Goal: Download file/media

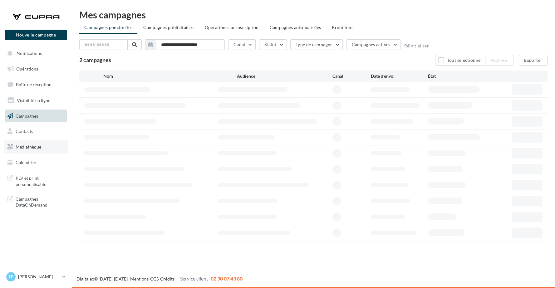
click at [35, 144] on span "Médiathèque" at bounding box center [29, 146] width 26 height 5
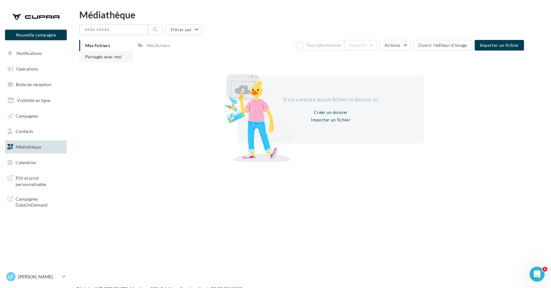
click at [116, 56] on span "Partagés avec moi" at bounding box center [103, 56] width 37 height 5
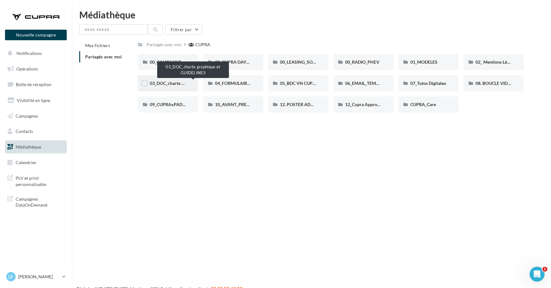
click at [175, 84] on span "03_DOC_charte graphique et GUIDELINES" at bounding box center [191, 82] width 82 height 5
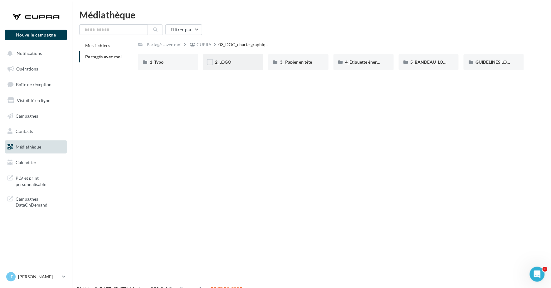
click at [238, 61] on div "2_LOGO" at bounding box center [233, 62] width 37 height 6
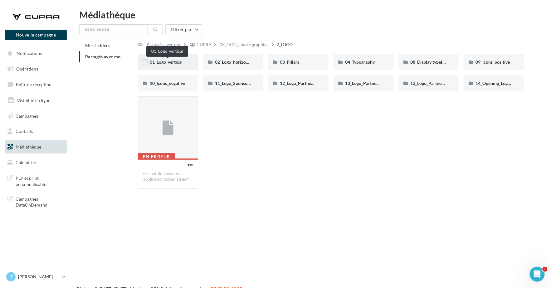
click at [168, 64] on span "01_Logo_vertical" at bounding box center [166, 61] width 33 height 5
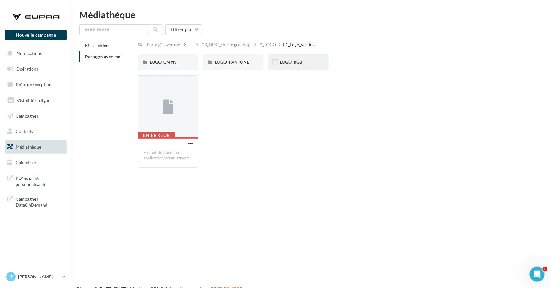
click at [312, 62] on div "LOGO_RGB" at bounding box center [298, 62] width 37 height 6
click at [168, 67] on div "[PERSON_NAME]" at bounding box center [168, 62] width 60 height 16
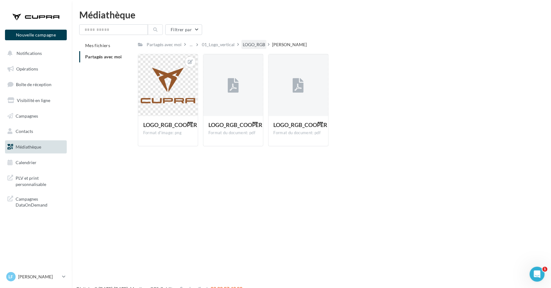
click at [248, 44] on div "LOGO_RGB" at bounding box center [254, 44] width 22 height 6
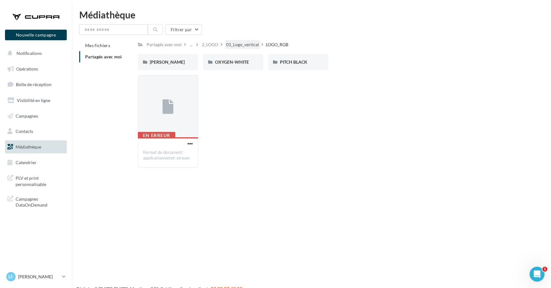
click at [244, 45] on div "01_Logo_vertical" at bounding box center [242, 44] width 33 height 6
click at [173, 60] on span "LOGO_CMYK" at bounding box center [163, 61] width 27 height 5
click at [178, 59] on div "COOPER" at bounding box center [168, 62] width 60 height 16
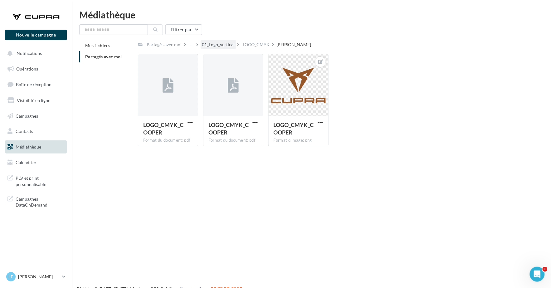
click at [221, 48] on div "01_Logo_vertical" at bounding box center [218, 44] width 33 height 6
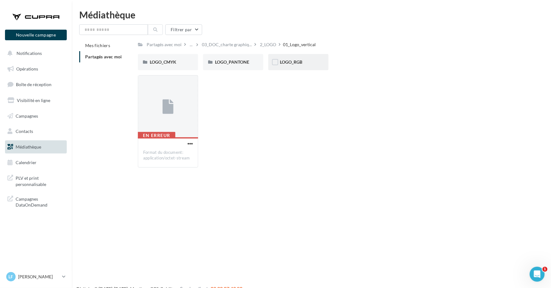
click at [294, 66] on div "LOGO_RGB" at bounding box center [298, 62] width 60 height 16
click at [226, 61] on span "OXYGEN-WHITE" at bounding box center [232, 61] width 34 height 5
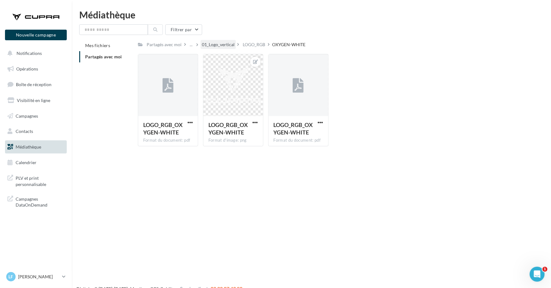
click at [214, 45] on div "01_Logo_vertical" at bounding box center [218, 44] width 33 height 6
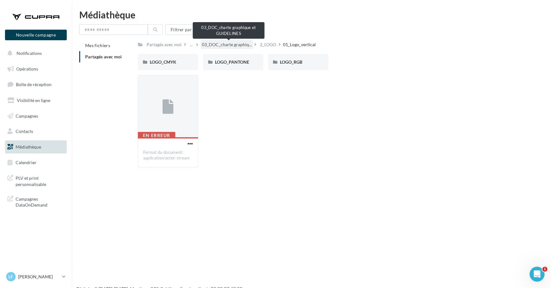
click at [210, 45] on span "03_DOC_charte graphiq..." at bounding box center [227, 44] width 50 height 6
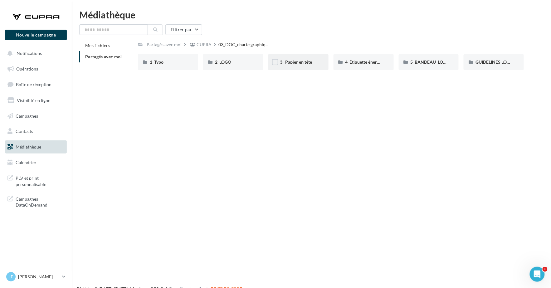
click at [301, 67] on div "3_ Papier en tête" at bounding box center [298, 62] width 60 height 16
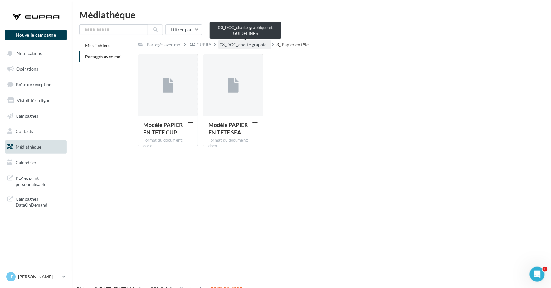
click at [249, 43] on span "03_DOC_charte graphiq..." at bounding box center [245, 44] width 50 height 6
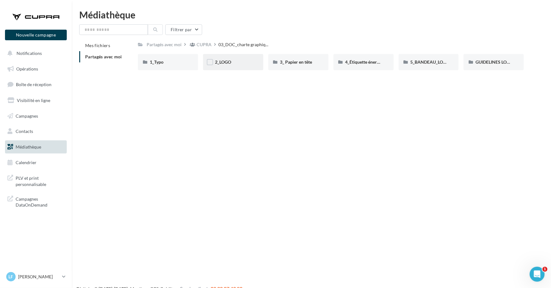
click at [237, 63] on div "2_LOGO" at bounding box center [233, 62] width 37 height 6
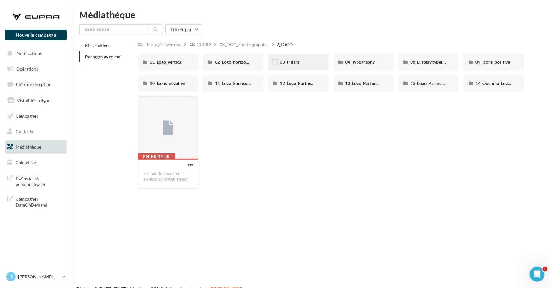
click at [309, 62] on div "03_Pillars" at bounding box center [298, 62] width 37 height 6
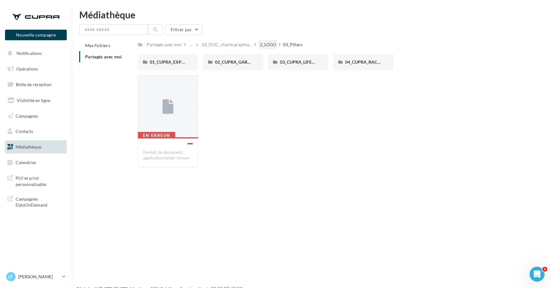
click at [276, 45] on div "2_LOGO" at bounding box center [268, 44] width 16 height 6
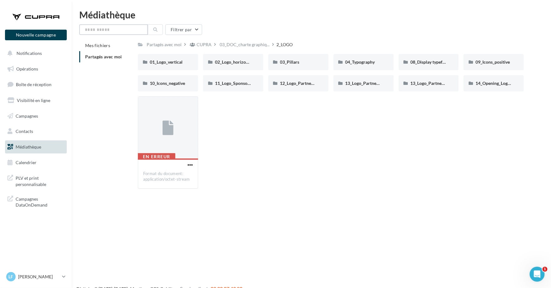
click at [115, 32] on input "text" at bounding box center [113, 29] width 69 height 11
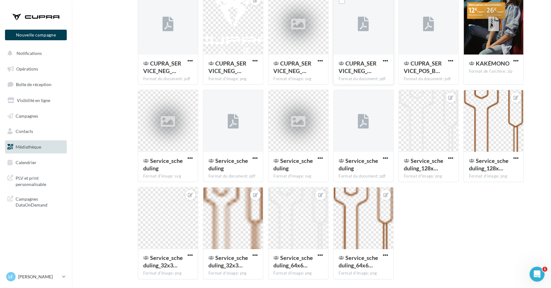
scroll to position [180, 0]
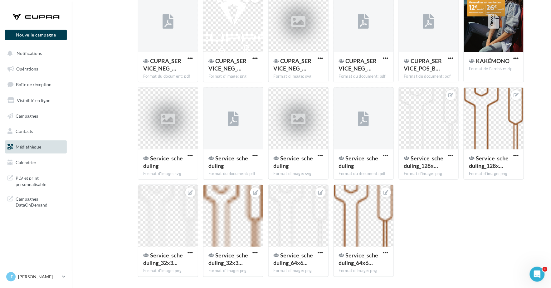
type input "*******"
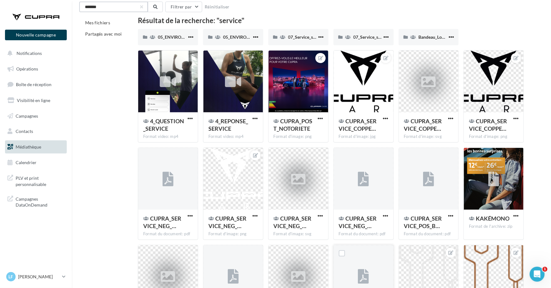
scroll to position [24, 0]
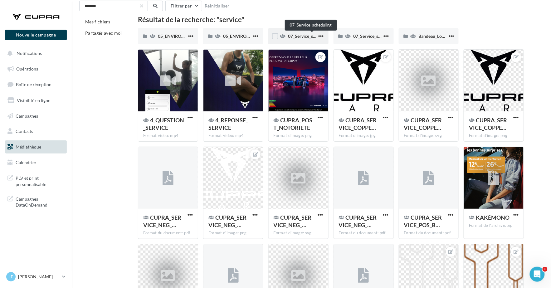
click at [308, 37] on span "07_Service_scheduling" at bounding box center [310, 35] width 44 height 5
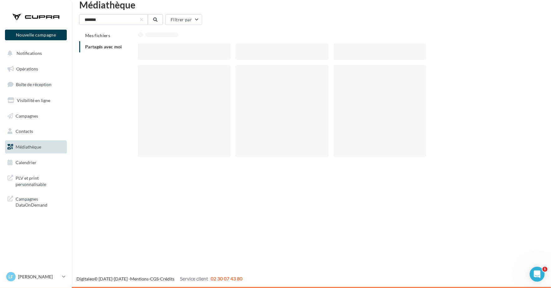
scroll to position [10, 0]
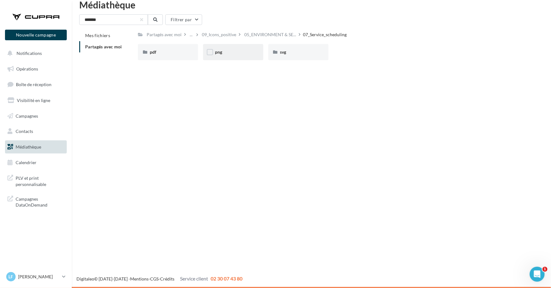
click at [229, 52] on div "png" at bounding box center [233, 52] width 37 height 6
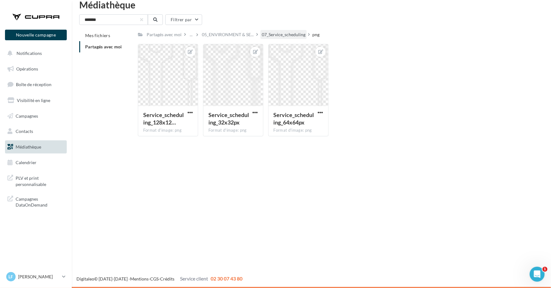
click at [274, 34] on div "07_Service_scheduling" at bounding box center [284, 35] width 44 height 6
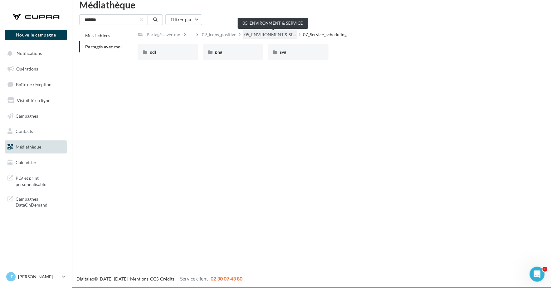
click at [269, 35] on span "05_ENVIRONMENT & SE..." at bounding box center [270, 35] width 52 height 6
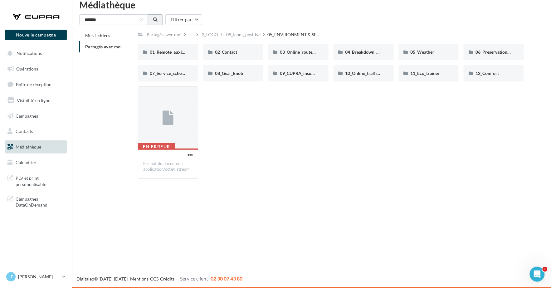
click at [162, 18] on button at bounding box center [155, 19] width 15 height 11
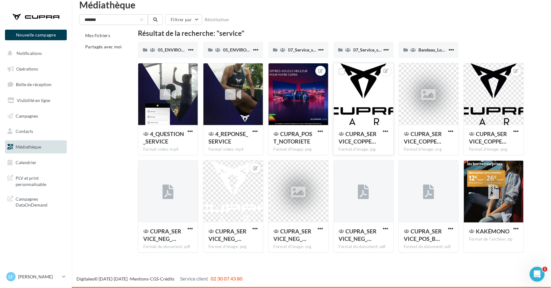
click at [358, 96] on div at bounding box center [364, 94] width 60 height 62
click at [367, 138] on span "CUPRA_SERVICE_COPPE…" at bounding box center [358, 137] width 38 height 14
click at [317, 231] on button "button" at bounding box center [321, 229] width 8 height 6
click at [280, 241] on button "Télécharger" at bounding box center [293, 241] width 62 height 16
click at [383, 231] on span "button" at bounding box center [385, 228] width 5 height 5
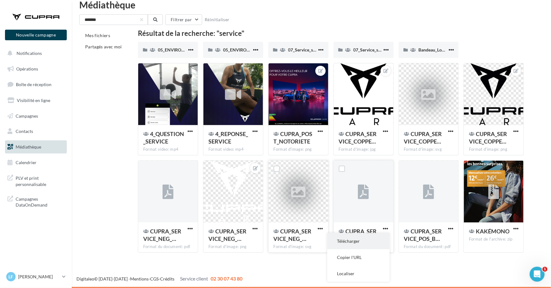
click at [351, 242] on button "Télécharger" at bounding box center [358, 241] width 62 height 16
click at [442, 228] on span "CUPRA_SERVICE_POS_B…" at bounding box center [423, 235] width 38 height 14
click at [451, 231] on span "button" at bounding box center [450, 228] width 5 height 5
click at [429, 245] on button "Télécharger" at bounding box center [423, 241] width 62 height 16
click at [191, 227] on span "button" at bounding box center [189, 228] width 5 height 5
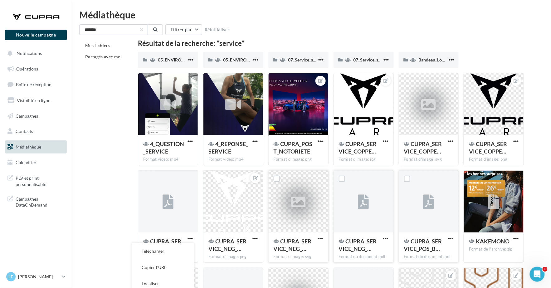
scroll to position [201, 0]
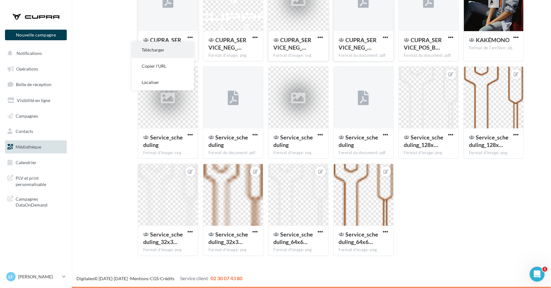
click at [155, 51] on button "Télécharger" at bounding box center [163, 50] width 62 height 16
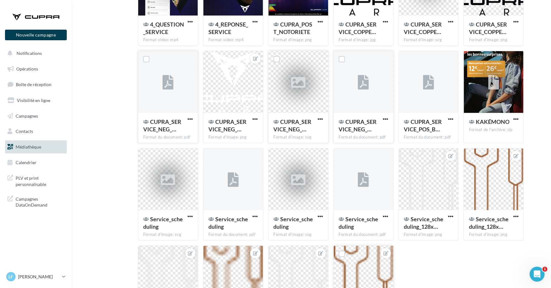
scroll to position [93, 0]
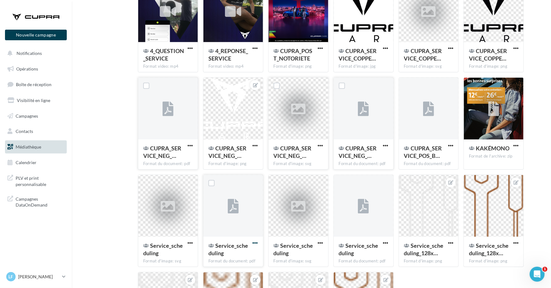
click at [254, 245] on span "button" at bounding box center [255, 242] width 5 height 5
click at [227, 193] on button "Télécharger" at bounding box center [228, 198] width 62 height 16
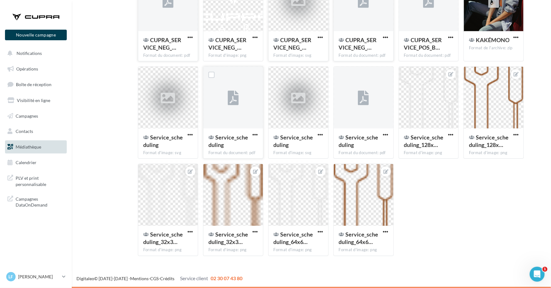
scroll to position [0, 0]
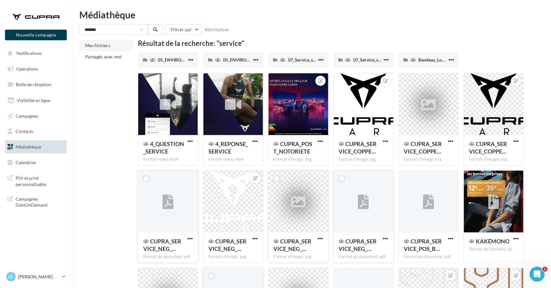
click at [103, 45] on span "Mes fichiers" at bounding box center [97, 45] width 25 height 5
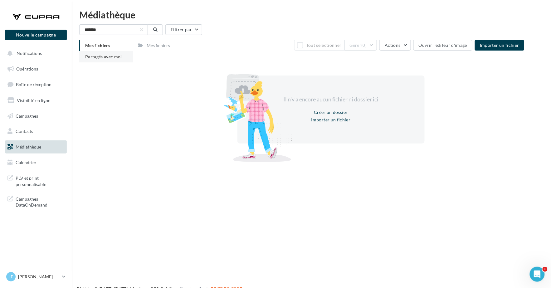
click at [108, 51] on li "Partagés avec moi" at bounding box center [106, 56] width 54 height 11
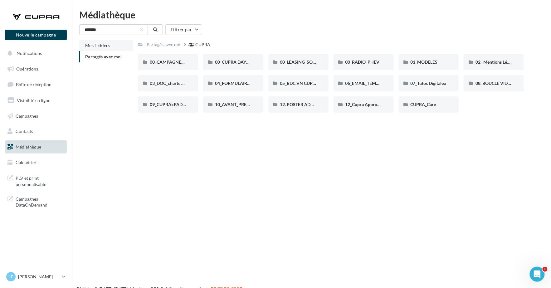
click at [99, 44] on span "Mes fichiers" at bounding box center [97, 45] width 25 height 5
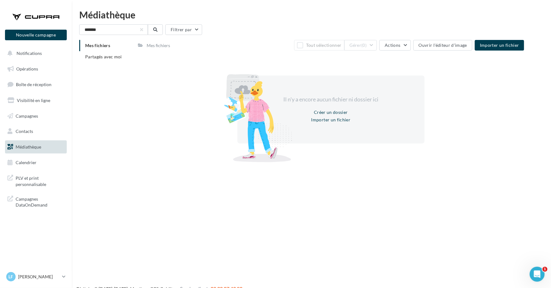
scroll to position [10, 0]
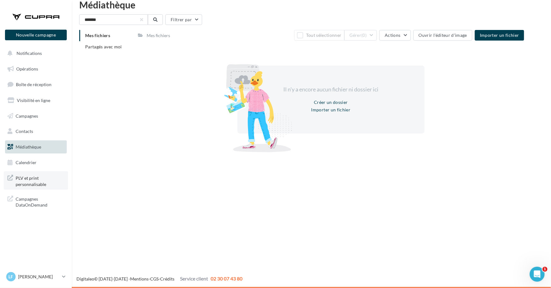
click at [36, 183] on span "PLV et print personnalisable" at bounding box center [40, 180] width 49 height 13
